Goal: Task Accomplishment & Management: Use online tool/utility

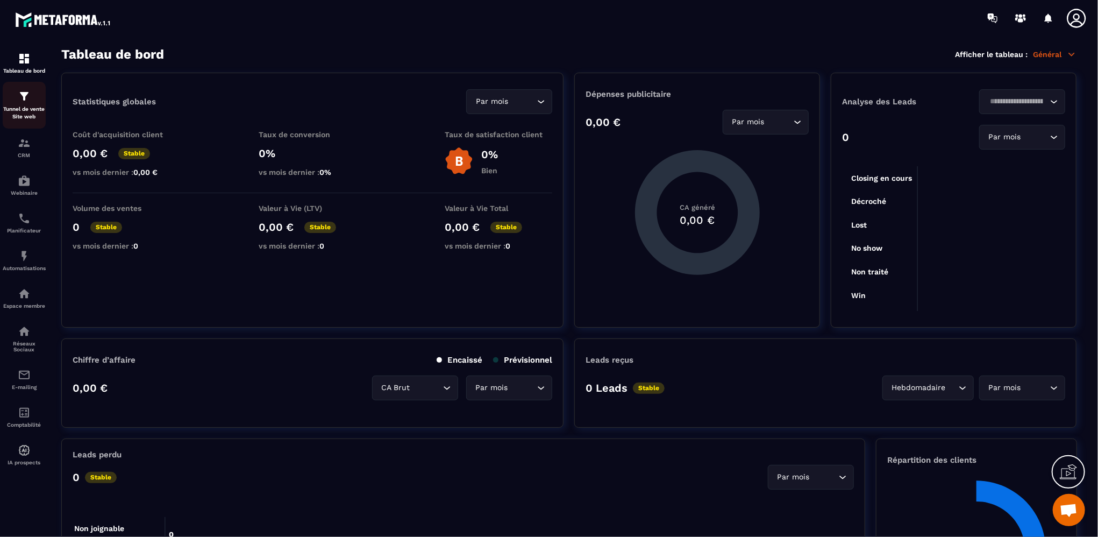
scroll to position [500, 0]
click at [24, 108] on p "Tunnel de vente Site web" at bounding box center [24, 112] width 43 height 15
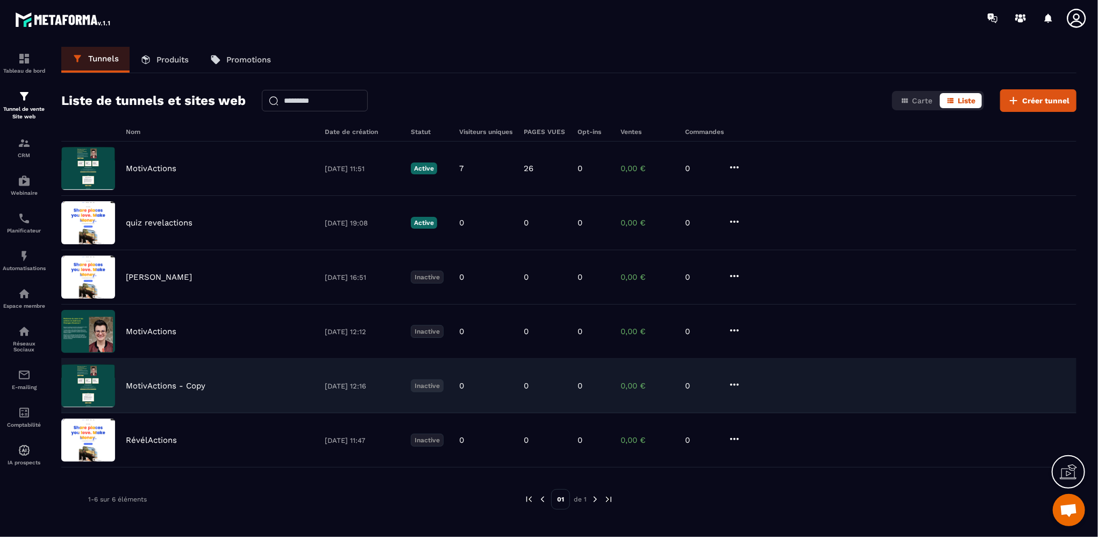
click at [183, 390] on div "MotivActions - Copy [DATE] 12:16 Inactive 0 0 0 0,00 € 0" at bounding box center [568, 386] width 1015 height 54
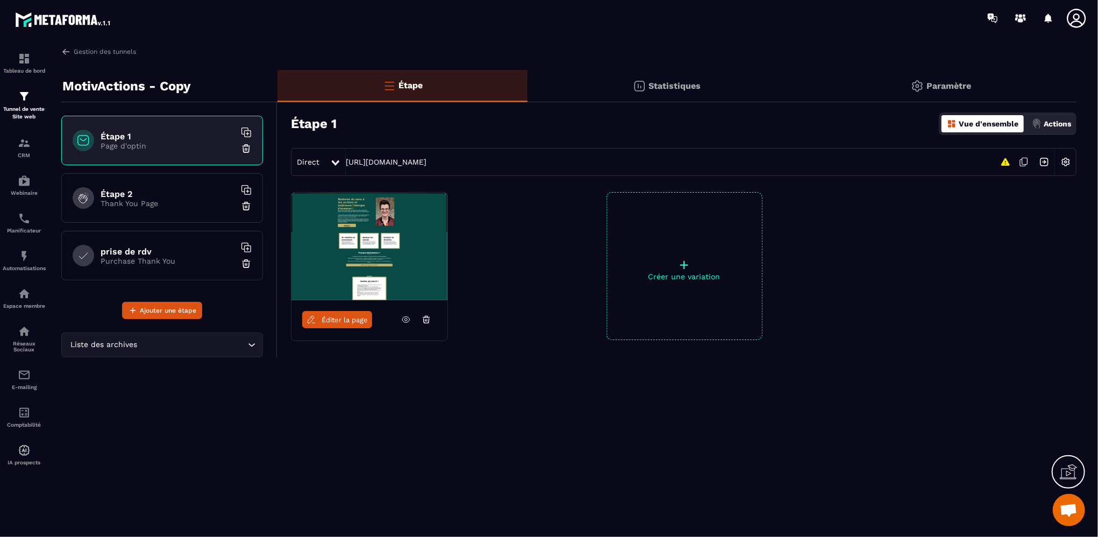
click at [339, 319] on span "Éditer la page" at bounding box center [345, 320] width 46 height 8
